Goal: Check status: Check status

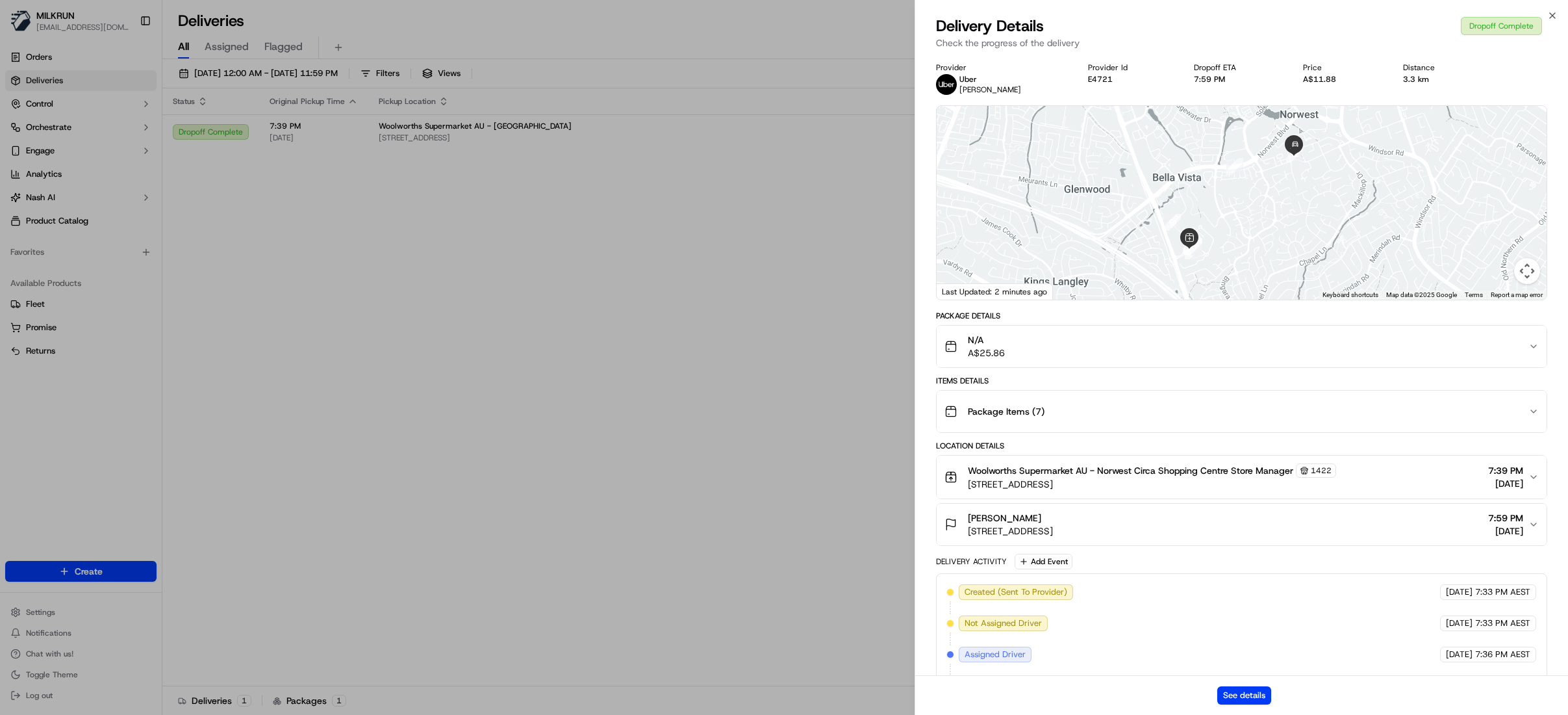
click at [1554, 18] on icon "button" at bounding box center [1552, 15] width 5 height 5
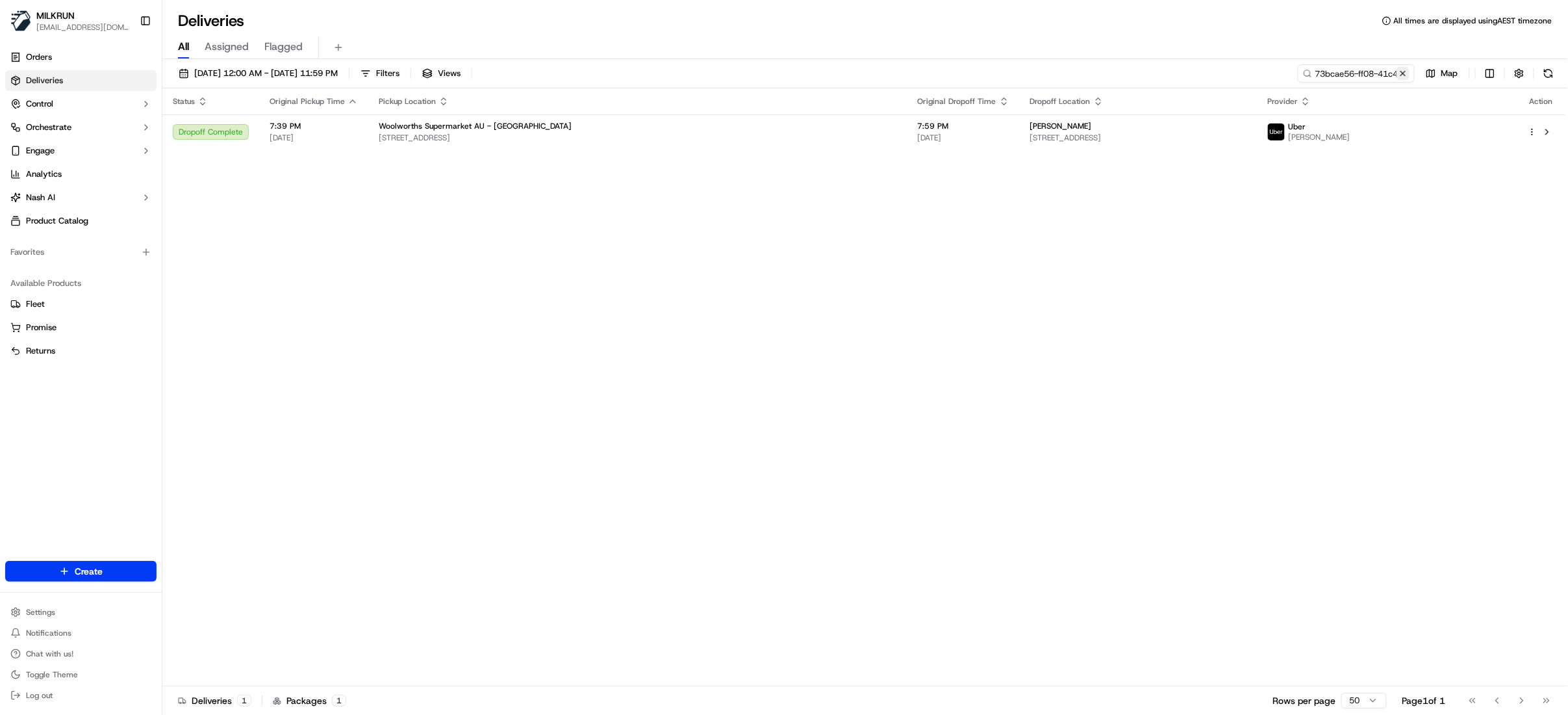
click at [1400, 70] on button at bounding box center [1402, 74] width 13 height 13
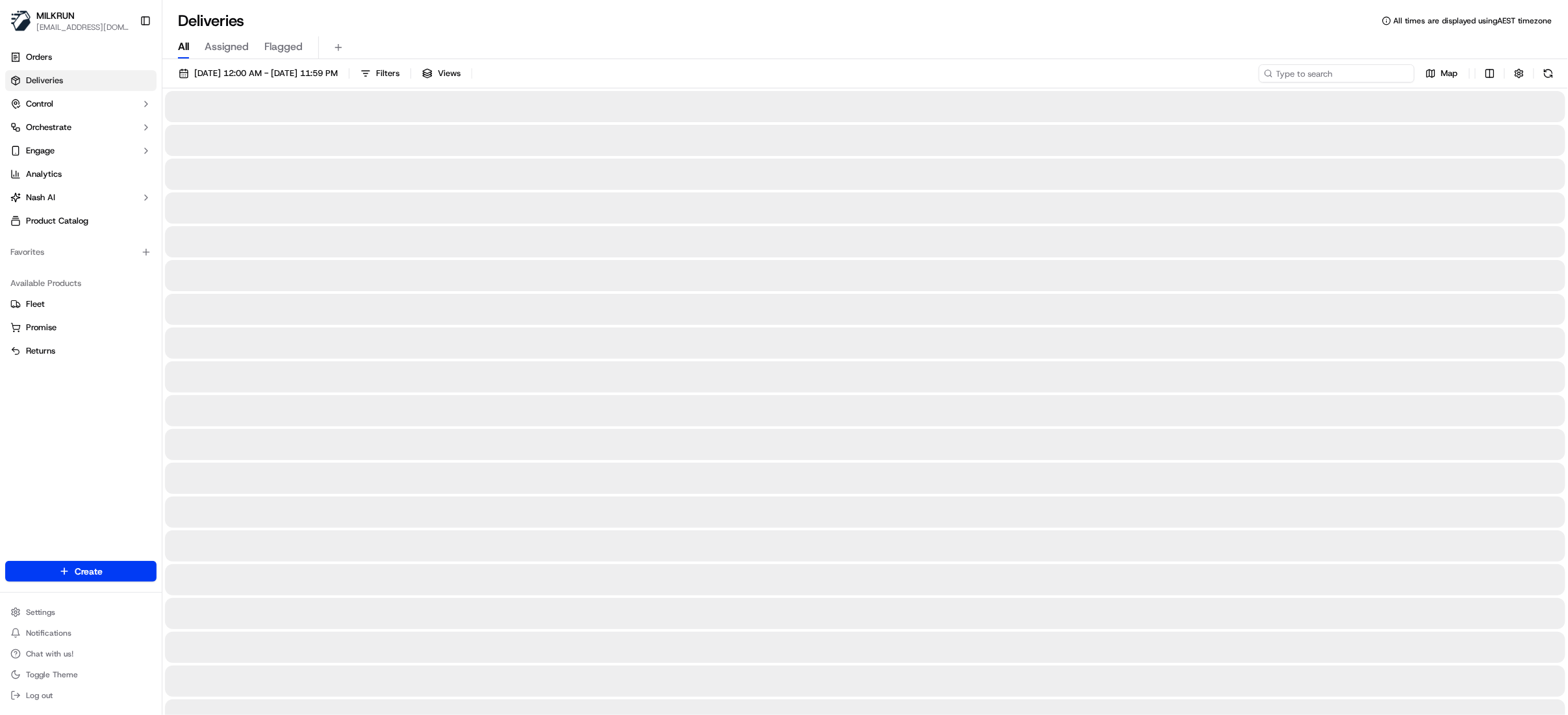
click at [1336, 75] on input at bounding box center [1336, 73] width 156 height 18
paste input "e4c20952-73d2-4f9f-9ff3-5b900728dab0"
type input "e4c20952-73d2-4f9f-9ff3-5b900728dab0"
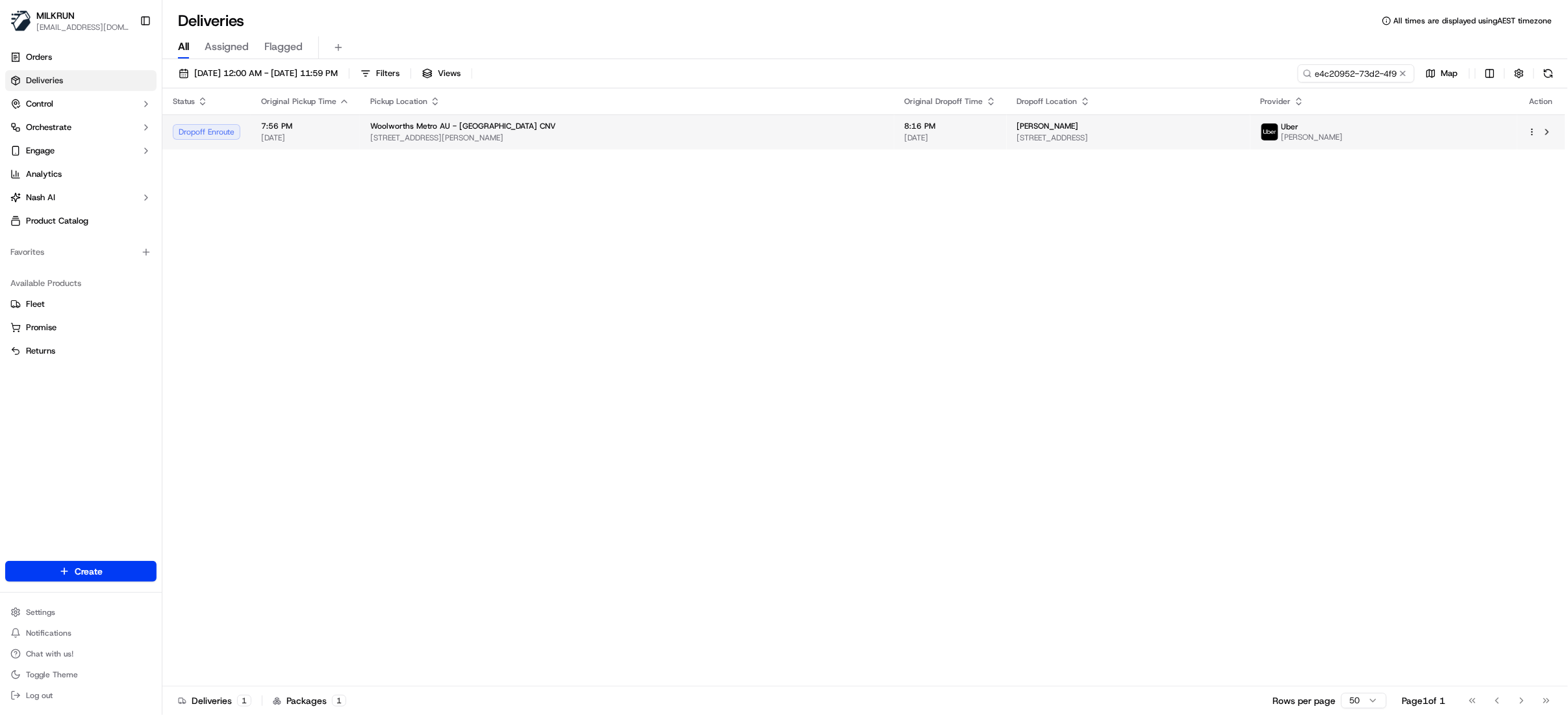
click at [1017, 122] on div "[PERSON_NAME]" at bounding box center [1128, 126] width 223 height 10
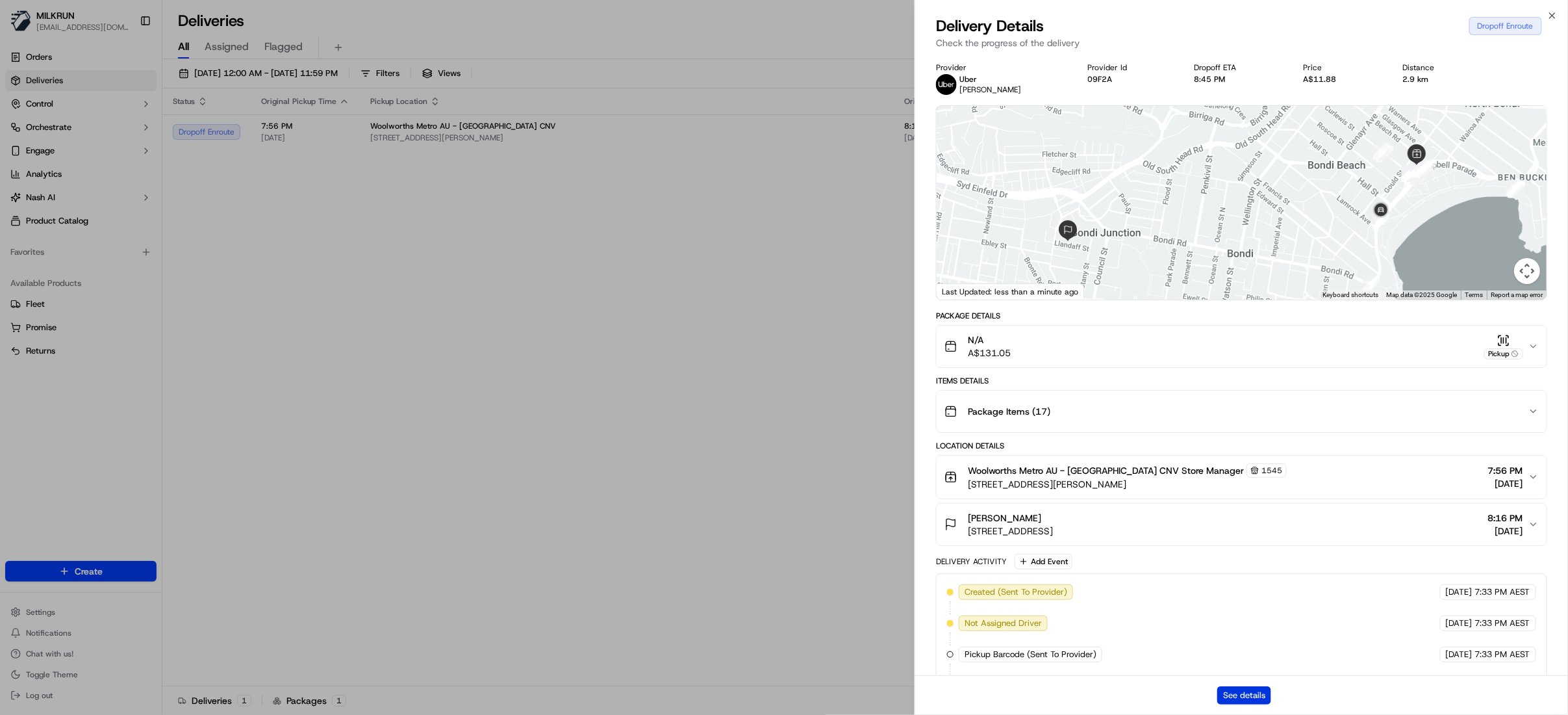
click at [1219, 698] on button "See details" at bounding box center [1243, 695] width 54 height 18
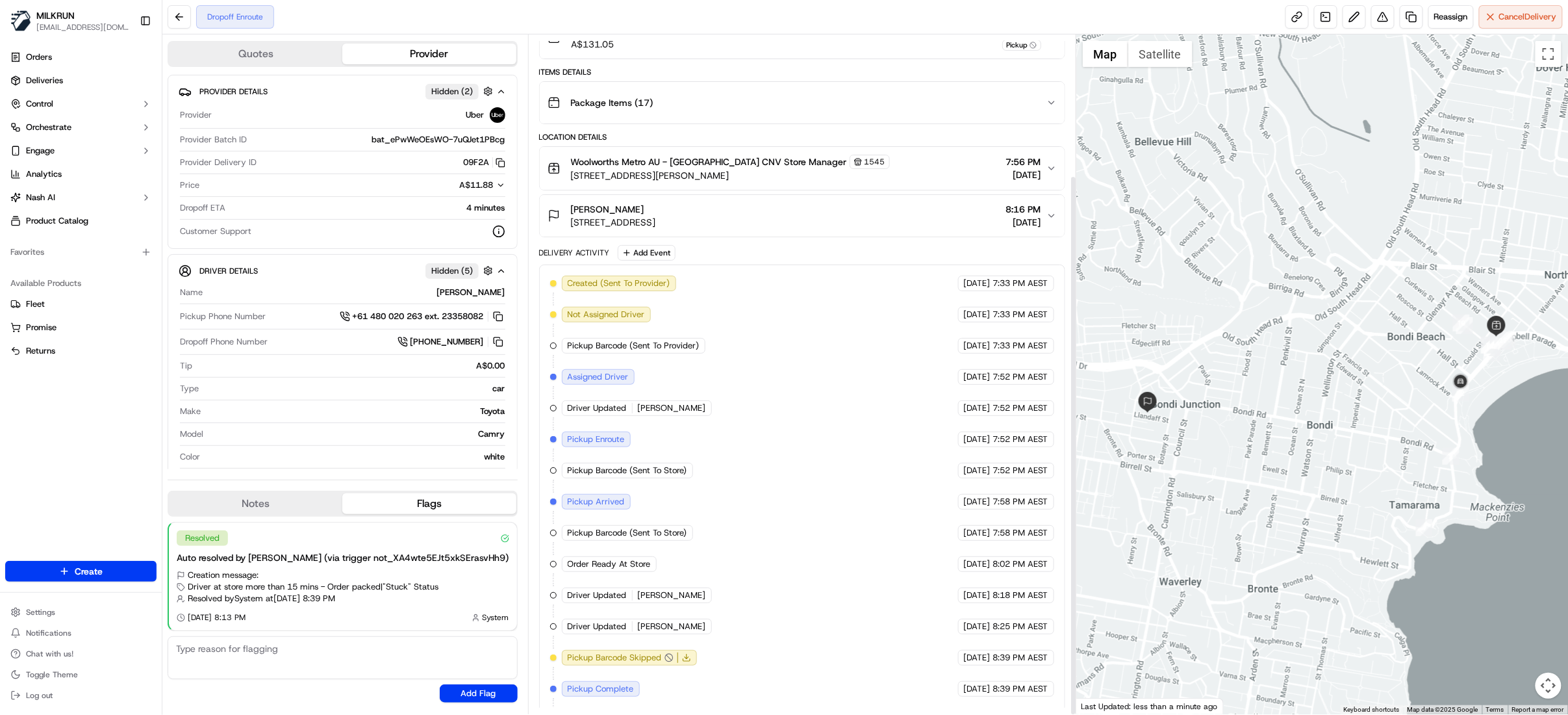
scroll to position [177, 0]
